Goal: Find specific page/section: Find specific page/section

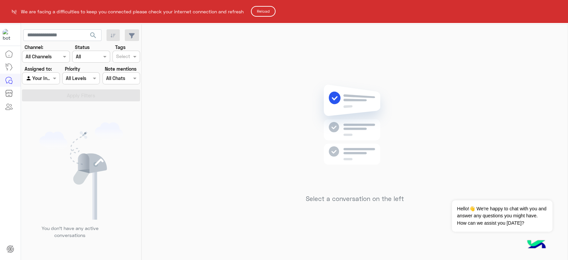
click at [265, 6] on button "Reload" at bounding box center [263, 11] width 25 height 11
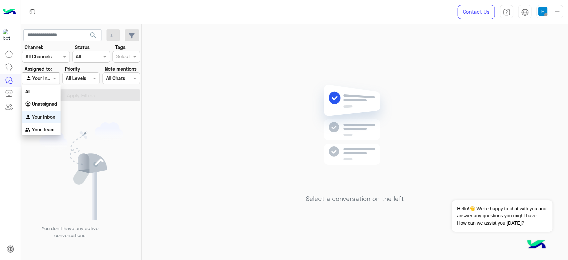
click at [37, 80] on input "text" at bounding box center [33, 78] width 15 height 7
click at [43, 92] on div "All" at bounding box center [41, 91] width 39 height 12
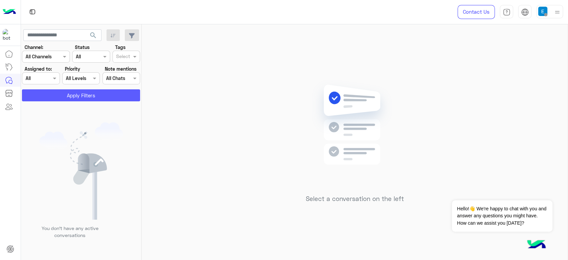
click at [43, 92] on button "Apply Filters" at bounding box center [81, 95] width 118 height 12
